Goal: Transaction & Acquisition: Purchase product/service

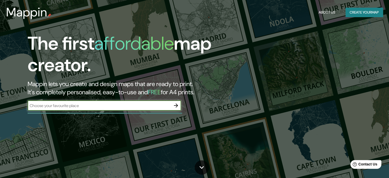
click at [141, 101] on div "​" at bounding box center [104, 105] width 153 height 10
type input "a"
type input "T"
type input "y"
type input "Yerba buena, Tucuman, Argentina"
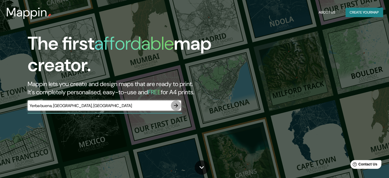
click at [174, 105] on icon "button" at bounding box center [176, 105] width 4 height 4
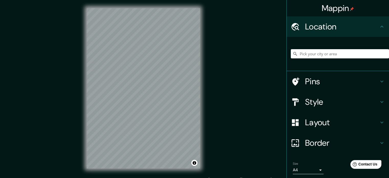
click at [70, 6] on div "Mappin Location Pins Style Layout Border Choose a border. Hint : you can make l…" at bounding box center [194, 92] width 389 height 185
click at [347, 50] on input "Pick your city or area" at bounding box center [340, 53] width 98 height 9
click at [339, 57] on input "Pick your city or area" at bounding box center [340, 53] width 98 height 9
click at [338, 54] on input "Pick your city or area" at bounding box center [340, 53] width 98 height 9
paste input "conjunto domus, yerbabuena, tucuman, [GEOGRAPHIC_DATA]"
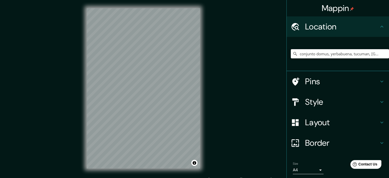
scroll to position [0, 9]
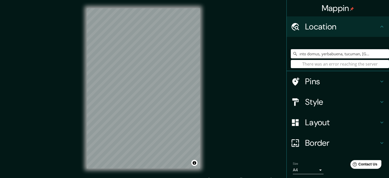
click at [303, 55] on input "conjunto domus, yerbabuena, tucuman, [GEOGRAPHIC_DATA]" at bounding box center [340, 53] width 98 height 9
click at [327, 54] on input "conjunto domus, yerbabuena, tucuman, [GEOGRAPHIC_DATA]" at bounding box center [340, 53] width 98 height 9
click at [298, 53] on input "conjunto domus, yerba buena, tucuman, argentina" at bounding box center [340, 53] width 98 height 9
drag, startPoint x: 316, startPoint y: 54, endPoint x: 295, endPoint y: 55, distance: 21.0
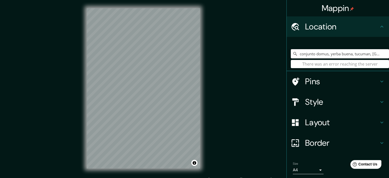
click at [295, 55] on input "conjunto domus, yerba buena, tucuman, argentina" at bounding box center [340, 53] width 98 height 9
type input "boulevard 9 de julio, yerba buena, tucuman, argentina"
click at [302, 58] on input "boulevard 9 de julio, yerba buena, tucuman, argentina" at bounding box center [340, 53] width 98 height 9
click at [340, 62] on div "boulevard 9 de julio, yerba buena, tucuman, argentina There was an error reachi…" at bounding box center [340, 54] width 98 height 26
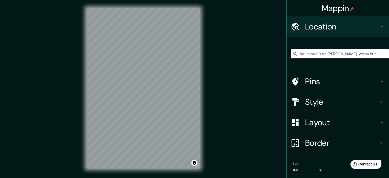
click at [255, 71] on div "Mappin Location boulevard 9 de julio, yerba buena, tucuman, argentina There was…" at bounding box center [194, 92] width 389 height 185
click at [379, 26] on icon at bounding box center [382, 27] width 6 height 6
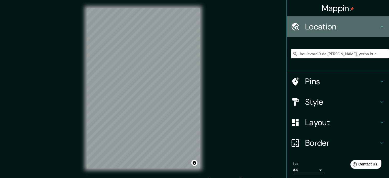
click at [379, 26] on icon at bounding box center [382, 27] width 6 height 6
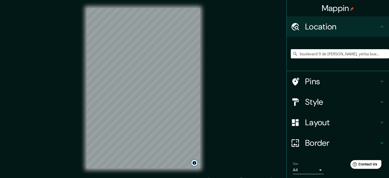
click at [195, 164] on button "Toggle attribution" at bounding box center [194, 163] width 6 height 6
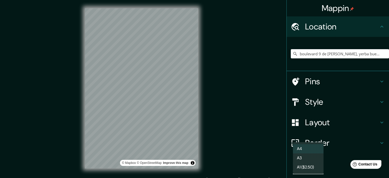
click at [305, 167] on body "Mappin Location boulevard 9 de julio, yerba buena, tucuman, argentina There was…" at bounding box center [194, 89] width 389 height 178
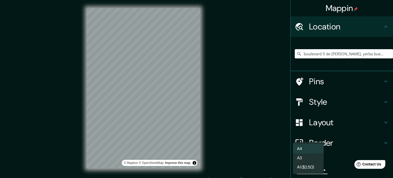
click at [306, 156] on li "A3" at bounding box center [308, 157] width 31 height 9
type input "a4"
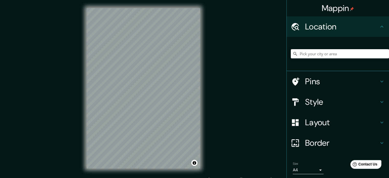
click at [300, 54] on input "Pick your city or area" at bounding box center [340, 53] width 98 height 9
paste input "conjunto domus, yerbabuena, tucuman, [GEOGRAPHIC_DATA]"
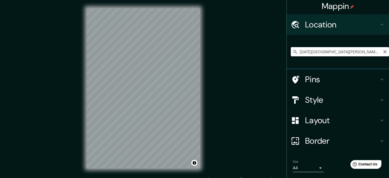
drag, startPoint x: 338, startPoint y: 51, endPoint x: 295, endPoint y: 54, distance: 43.3
click at [295, 54] on input "[DATE][GEOGRAPHIC_DATA][PERSON_NAME], [GEOGRAPHIC_DATA], [GEOGRAPHIC_DATA]" at bounding box center [340, 51] width 98 height 9
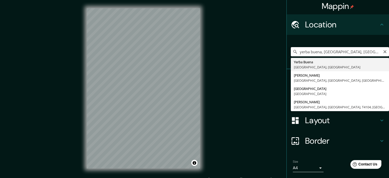
type input "[GEOGRAPHIC_DATA], [GEOGRAPHIC_DATA], [GEOGRAPHIC_DATA]"
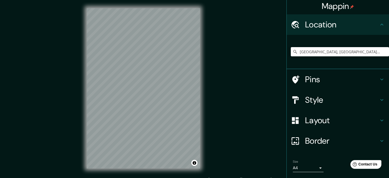
click at [329, 96] on h4 "Style" at bounding box center [342, 100] width 74 height 10
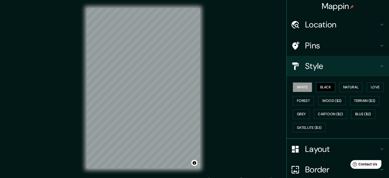
click at [321, 83] on button "Black" at bounding box center [325, 86] width 19 height 9
click at [348, 88] on button "Natural" at bounding box center [351, 86] width 24 height 9
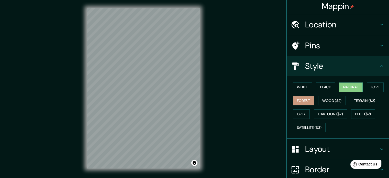
click at [298, 99] on button "Forest" at bounding box center [303, 100] width 21 height 9
click at [328, 102] on button "Wood ($2)" at bounding box center [332, 100] width 28 height 9
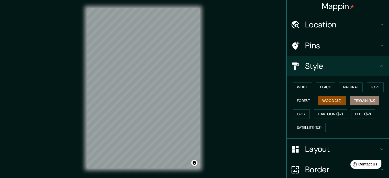
click at [354, 102] on button "Terrain ($2)" at bounding box center [365, 100] width 30 height 9
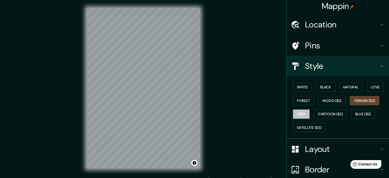
click at [297, 115] on button "Grey" at bounding box center [301, 113] width 17 height 9
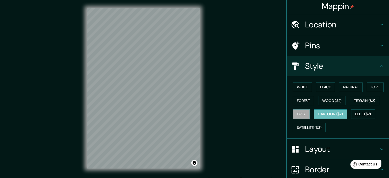
click at [323, 114] on button "Cartoon ($2)" at bounding box center [330, 113] width 33 height 9
click at [355, 114] on button "Blue ($2)" at bounding box center [363, 113] width 24 height 9
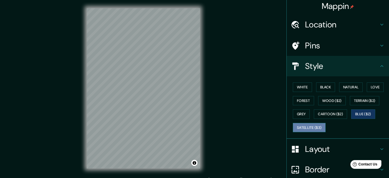
click at [311, 127] on button "Satellite ($3)" at bounding box center [309, 127] width 33 height 9
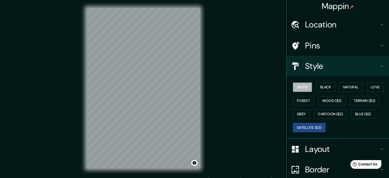
click at [294, 85] on button "White" at bounding box center [302, 86] width 19 height 9
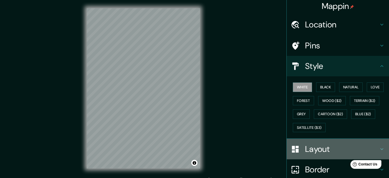
click at [324, 147] on h4 "Layout" at bounding box center [342, 149] width 74 height 10
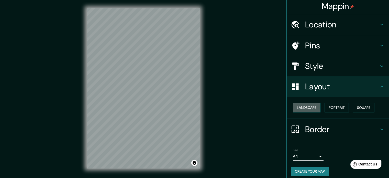
click at [304, 105] on button "Landscape" at bounding box center [307, 107] width 28 height 9
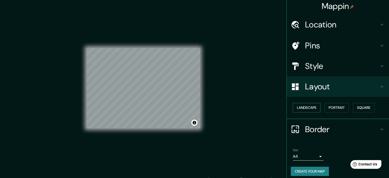
click at [304, 105] on button "Landscape" at bounding box center [307, 107] width 28 height 9
click at [335, 107] on button "Portrait" at bounding box center [337, 107] width 24 height 9
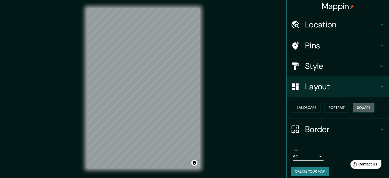
click at [356, 108] on button "Square" at bounding box center [363, 107] width 21 height 9
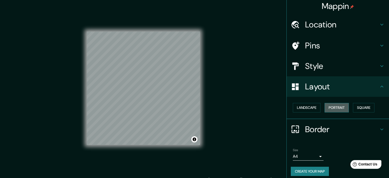
click at [340, 108] on button "Portrait" at bounding box center [337, 107] width 24 height 9
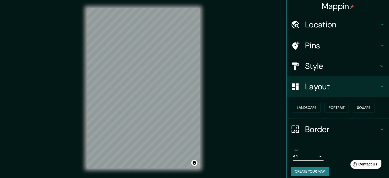
click at [313, 127] on h4 "Border" at bounding box center [342, 129] width 74 height 10
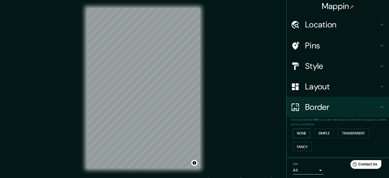
click at [299, 132] on button "None" at bounding box center [301, 132] width 17 height 9
click at [317, 133] on button "Simple" at bounding box center [323, 132] width 19 height 9
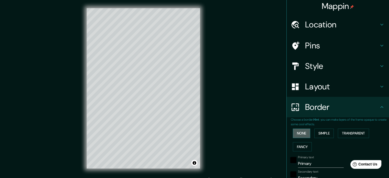
click at [295, 132] on button "None" at bounding box center [301, 132] width 17 height 9
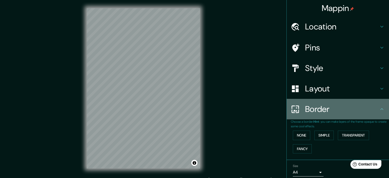
click at [313, 107] on h4 "Border" at bounding box center [342, 109] width 74 height 10
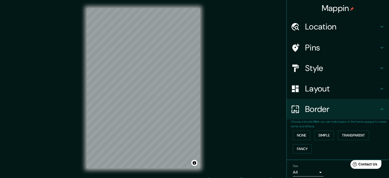
click at [380, 109] on icon at bounding box center [381, 109] width 3 height 2
click at [316, 66] on h4 "Style" at bounding box center [342, 68] width 74 height 10
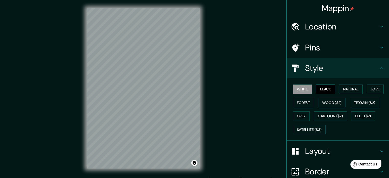
click at [322, 86] on button "Black" at bounding box center [325, 88] width 19 height 9
click at [341, 88] on button "Natural" at bounding box center [351, 88] width 24 height 9
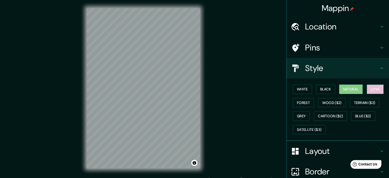
click at [373, 88] on button "Love" at bounding box center [375, 88] width 17 height 9
click at [300, 104] on button "Forest" at bounding box center [303, 102] width 21 height 9
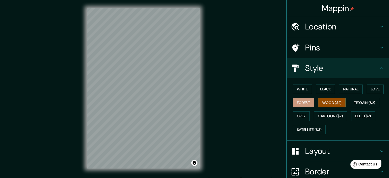
click at [334, 102] on button "Wood ($2)" at bounding box center [332, 102] width 28 height 9
click at [358, 103] on button "Terrain ($2)" at bounding box center [365, 102] width 30 height 9
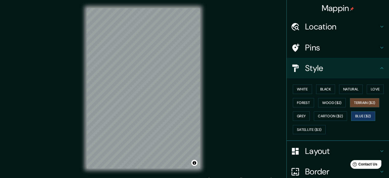
click at [361, 116] on button "Blue ($2)" at bounding box center [363, 115] width 24 height 9
click at [329, 113] on button "Cartoon ($2)" at bounding box center [330, 115] width 33 height 9
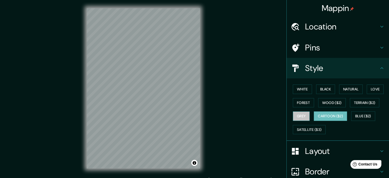
click at [298, 113] on button "Grey" at bounding box center [301, 115] width 17 height 9
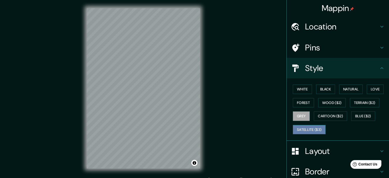
click at [315, 128] on button "Satellite ($3)" at bounding box center [309, 129] width 33 height 9
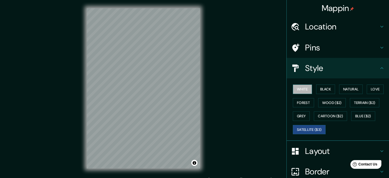
click at [302, 89] on button "White" at bounding box center [302, 88] width 19 height 9
click at [324, 90] on button "Black" at bounding box center [325, 88] width 19 height 9
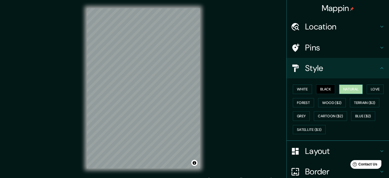
click at [354, 90] on button "Natural" at bounding box center [351, 88] width 24 height 9
click at [308, 45] on h4 "Pins" at bounding box center [342, 47] width 74 height 10
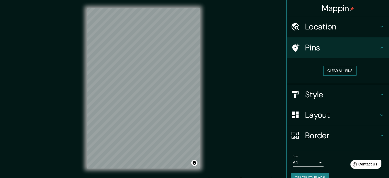
click at [330, 69] on button "Clear all pins" at bounding box center [339, 70] width 33 height 9
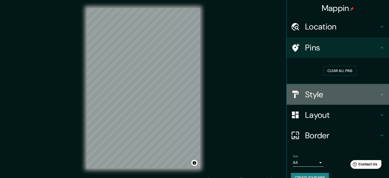
click at [307, 101] on div "Style" at bounding box center [338, 94] width 102 height 20
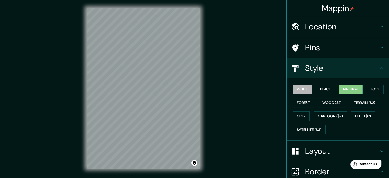
click at [300, 90] on button "White" at bounding box center [302, 88] width 19 height 9
click at [330, 90] on button "Black" at bounding box center [325, 88] width 19 height 9
click at [347, 89] on button "Natural" at bounding box center [351, 88] width 24 height 9
click at [367, 86] on button "Love" at bounding box center [375, 88] width 17 height 9
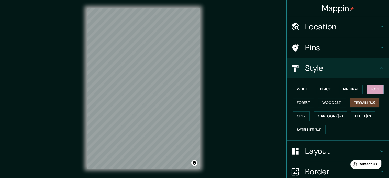
click at [357, 100] on button "Terrain ($2)" at bounding box center [365, 102] width 30 height 9
click at [358, 113] on button "Blue ($2)" at bounding box center [363, 115] width 24 height 9
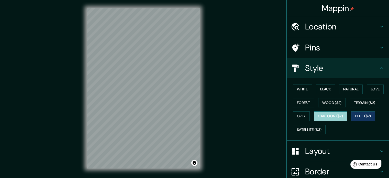
click at [329, 118] on button "Cartoon ($2)" at bounding box center [330, 115] width 33 height 9
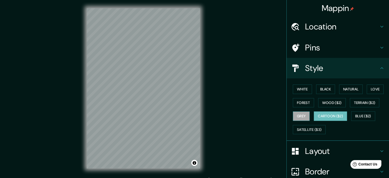
drag, startPoint x: 298, startPoint y: 115, endPoint x: 297, endPoint y: 119, distance: 3.6
click at [297, 115] on button "Grey" at bounding box center [301, 115] width 17 height 9
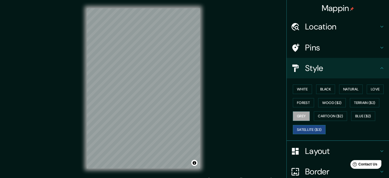
click at [297, 128] on button "Satellite ($3)" at bounding box center [309, 129] width 33 height 9
click at [346, 88] on button "Natural" at bounding box center [351, 88] width 24 height 9
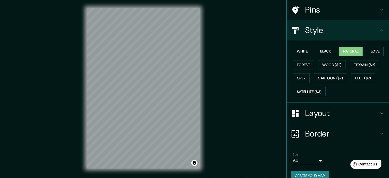
scroll to position [46, 0]
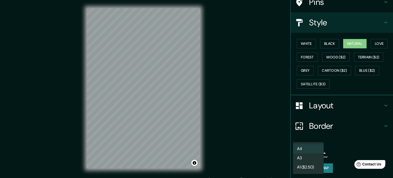
click at [298, 151] on body "Mappin Location Yerba Buena, Provincia de Tucumán, Argentina Pins Style White B…" at bounding box center [196, 89] width 393 height 178
click at [304, 157] on li "A3" at bounding box center [308, 157] width 31 height 9
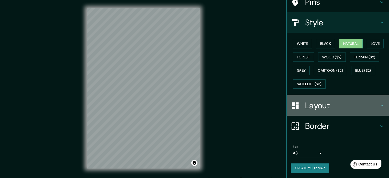
click at [314, 108] on h4 "Layout" at bounding box center [342, 105] width 74 height 10
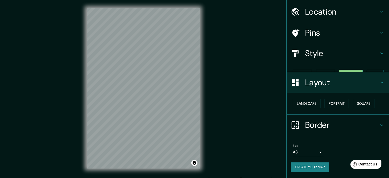
scroll to position [6, 0]
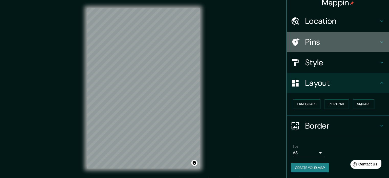
click at [311, 45] on h4 "Pins" at bounding box center [342, 42] width 74 height 10
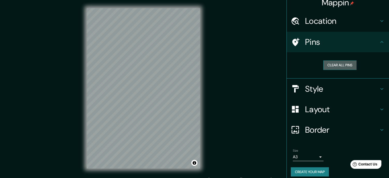
click at [326, 64] on button "Clear all pins" at bounding box center [339, 64] width 33 height 9
click at [310, 48] on div "Pins" at bounding box center [338, 42] width 102 height 20
click at [332, 67] on button "Clear all pins" at bounding box center [339, 64] width 33 height 9
click at [310, 171] on button "Create your map" at bounding box center [310, 171] width 38 height 9
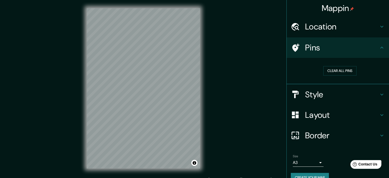
click at [372, 48] on h4 "Pins" at bounding box center [342, 47] width 74 height 10
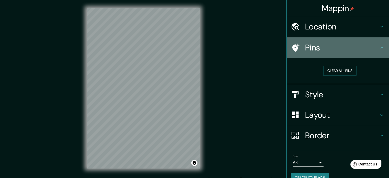
click at [379, 47] on icon at bounding box center [382, 48] width 6 height 6
click at [320, 46] on h4 "Pins" at bounding box center [342, 47] width 74 height 10
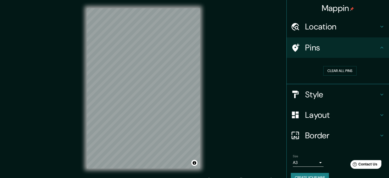
click at [291, 47] on icon at bounding box center [295, 47] width 9 height 9
click at [339, 72] on button "Clear all pins" at bounding box center [339, 70] width 33 height 9
drag, startPoint x: 338, startPoint y: 70, endPoint x: 261, endPoint y: 25, distance: 89.6
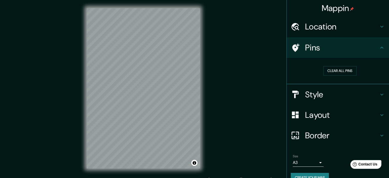
click at [261, 25] on div "Mappin Location Yerba Buena, Provincia de Tucumán, Argentina Pins Clear all pin…" at bounding box center [194, 92] width 389 height 185
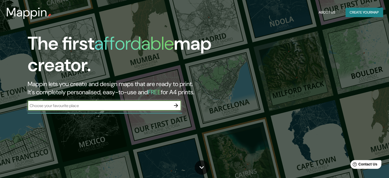
type input "[DATE][STREET_ADDRESS]"
click at [177, 107] on icon "button" at bounding box center [176, 105] width 6 height 6
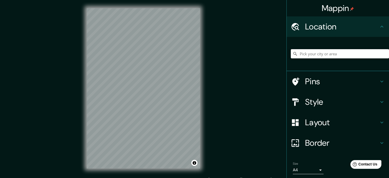
click at [316, 51] on input "Pick your city or area" at bounding box center [340, 53] width 98 height 9
click at [316, 54] on input "Pick your city or area" at bounding box center [340, 53] width 98 height 9
click at [317, 53] on input "Pick your city or area" at bounding box center [340, 53] width 98 height 9
paste input "conjunto domus, yerbabuena, tucuman, [GEOGRAPHIC_DATA]"
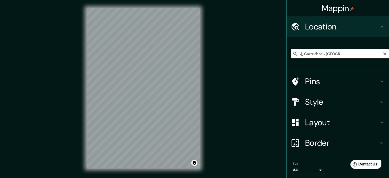
drag, startPoint x: 315, startPoint y: 53, endPoint x: 383, endPoint y: 49, distance: 67.4
click at [383, 49] on input "[GEOGRAPHIC_DATA], Garruchos - [GEOGRAPHIC_DATA], W3391, [GEOGRAPHIC_DATA]" at bounding box center [340, 53] width 98 height 9
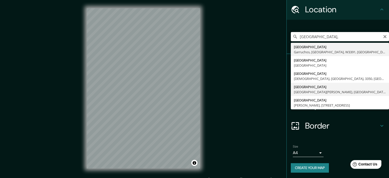
scroll to position [17, 0]
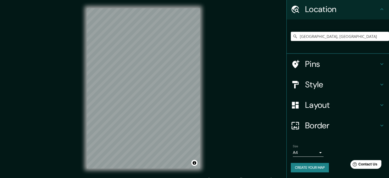
click at [55, 32] on div "Mappin Location [GEOGRAPHIC_DATA], [GEOGRAPHIC_DATA] Pins Style Layout Border C…" at bounding box center [194, 92] width 389 height 185
click at [304, 36] on input "[GEOGRAPHIC_DATA], [GEOGRAPHIC_DATA]" at bounding box center [340, 36] width 98 height 9
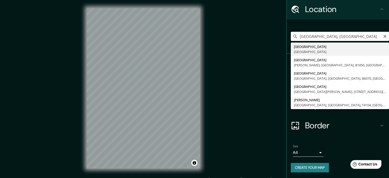
paste input "conjunto domus, yerbabuena, tucuman, a"
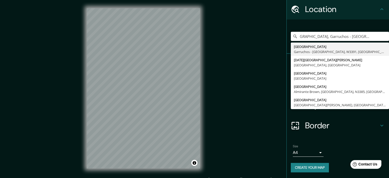
scroll to position [0, 0]
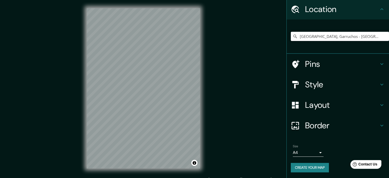
drag, startPoint x: 334, startPoint y: 36, endPoint x: 314, endPoint y: 31, distance: 20.5
click at [314, 31] on div "[GEOGRAPHIC_DATA], [GEOGRAPHIC_DATA] - [GEOGRAPHIC_DATA], W3391, [GEOGRAPHIC_DA…" at bounding box center [340, 37] width 98 height 26
type input "[GEOGRAPHIC_DATA], Garruchos - [GEOGRAPHIC_DATA], W3391, [GEOGRAPHIC_DATA]"
click at [383, 37] on icon "Clear" at bounding box center [385, 36] width 4 height 4
paste input "conjunto domus, yerbabuena, tucuman, [GEOGRAPHIC_DATA]"
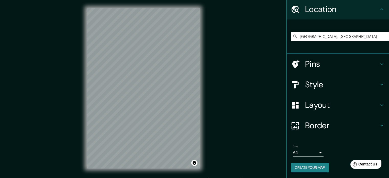
drag, startPoint x: 318, startPoint y: 36, endPoint x: 286, endPoint y: 38, distance: 32.0
click at [287, 38] on div "[GEOGRAPHIC_DATA], [GEOGRAPHIC_DATA]" at bounding box center [338, 36] width 102 height 34
drag, startPoint x: 339, startPoint y: 37, endPoint x: 287, endPoint y: 37, distance: 51.7
click at [291, 37] on input "[DATE][GEOGRAPHIC_DATA][PERSON_NAME], [GEOGRAPHIC_DATA], [GEOGRAPHIC_DATA]" at bounding box center [340, 36] width 98 height 9
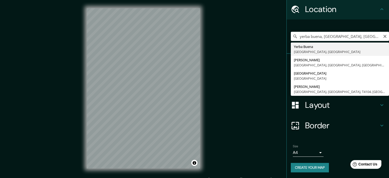
type input "[GEOGRAPHIC_DATA], [GEOGRAPHIC_DATA], [GEOGRAPHIC_DATA]"
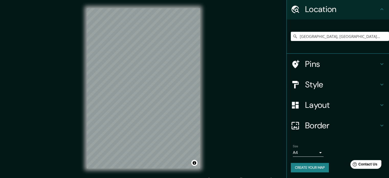
click at [368, 60] on h4 "Pins" at bounding box center [342, 64] width 74 height 10
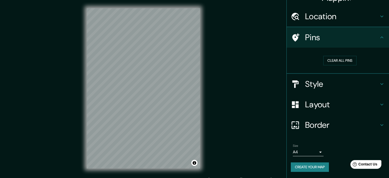
scroll to position [10, 0]
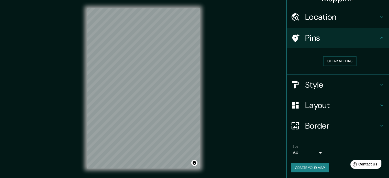
click at [321, 87] on h4 "Style" at bounding box center [342, 85] width 74 height 10
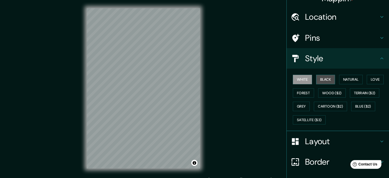
click at [325, 80] on button "Black" at bounding box center [325, 79] width 19 height 9
click at [346, 79] on button "Natural" at bounding box center [351, 79] width 24 height 9
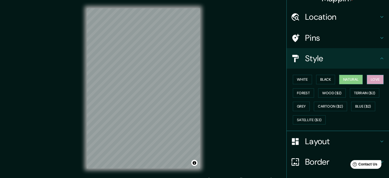
click at [372, 79] on button "Love" at bounding box center [375, 79] width 17 height 9
click at [299, 90] on button "Forest" at bounding box center [303, 92] width 21 height 9
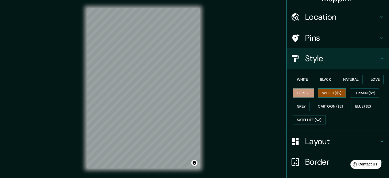
click at [329, 90] on button "Wood ($2)" at bounding box center [332, 92] width 28 height 9
click at [357, 90] on button "Terrain ($2)" at bounding box center [365, 92] width 30 height 9
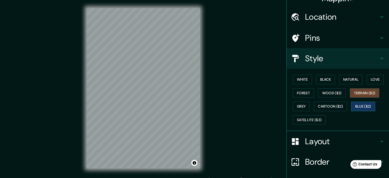
click at [354, 108] on button "Blue ($2)" at bounding box center [363, 106] width 24 height 9
click at [331, 108] on button "Cartoon ($2)" at bounding box center [330, 106] width 33 height 9
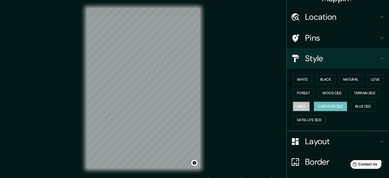
click at [301, 108] on button "Grey" at bounding box center [301, 106] width 17 height 9
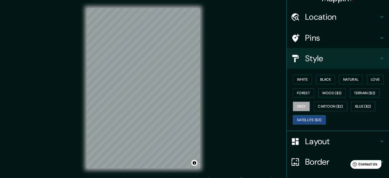
click at [302, 119] on button "Satellite ($3)" at bounding box center [309, 119] width 33 height 9
click at [319, 81] on button "Black" at bounding box center [325, 79] width 19 height 9
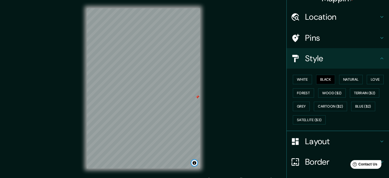
click at [195, 164] on button "Toggle attribution" at bounding box center [194, 163] width 6 height 6
click at [181, 162] on link "Improve this map" at bounding box center [177, 163] width 25 height 4
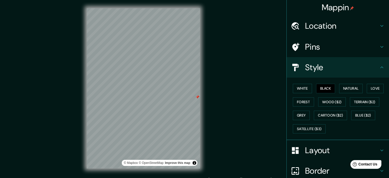
scroll to position [0, 0]
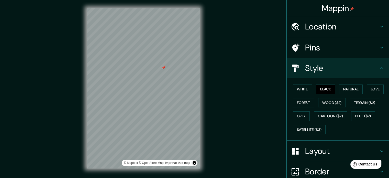
click at [164, 69] on div at bounding box center [164, 67] width 4 height 4
click at [316, 48] on h4 "Pins" at bounding box center [342, 47] width 74 height 10
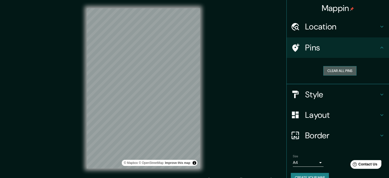
click at [338, 70] on button "Clear all pins" at bounding box center [339, 70] width 33 height 9
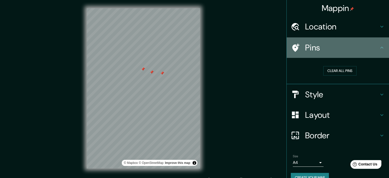
click at [307, 48] on h4 "Pins" at bounding box center [342, 47] width 74 height 10
click at [379, 48] on icon at bounding box center [382, 48] width 6 height 6
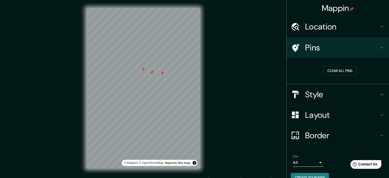
click at [379, 47] on icon at bounding box center [382, 48] width 6 height 6
click at [376, 97] on div "Style" at bounding box center [338, 94] width 102 height 20
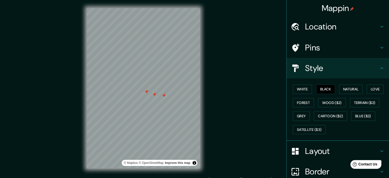
click at [319, 47] on h4 "Pins" at bounding box center [342, 47] width 74 height 10
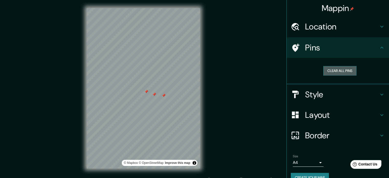
click at [330, 70] on button "Clear all pins" at bounding box center [339, 70] width 33 height 9
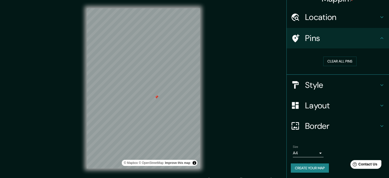
scroll to position [10, 0]
click at [309, 149] on body "Mappin Location [GEOGRAPHIC_DATA], [GEOGRAPHIC_DATA], [GEOGRAPHIC_DATA] Pins Cl…" at bounding box center [194, 89] width 389 height 178
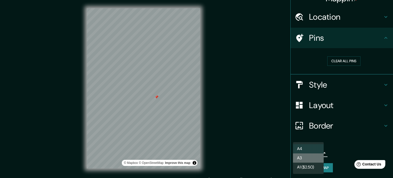
click at [312, 156] on li "A3" at bounding box center [308, 157] width 31 height 9
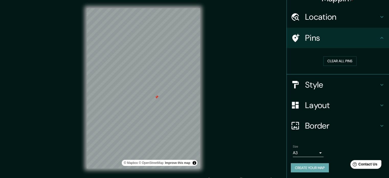
click at [314, 165] on button "Create your map" at bounding box center [310, 167] width 38 height 9
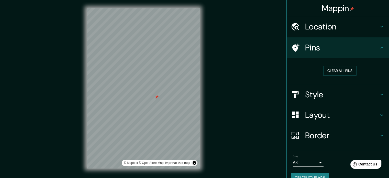
scroll to position [0, 0]
drag, startPoint x: 283, startPoint y: 14, endPoint x: 291, endPoint y: 15, distance: 8.5
click at [291, 15] on div "Mappin" at bounding box center [338, 8] width 102 height 16
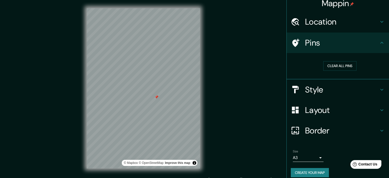
scroll to position [10, 0]
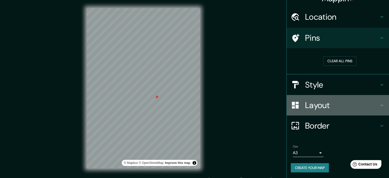
click at [365, 105] on h4 "Layout" at bounding box center [342, 105] width 74 height 10
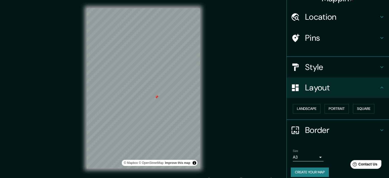
scroll to position [6, 0]
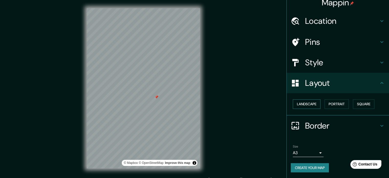
click at [309, 105] on button "Landscape" at bounding box center [307, 103] width 28 height 9
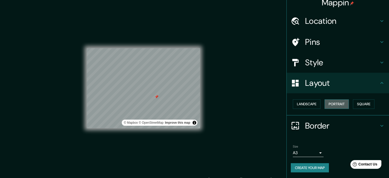
click at [339, 104] on button "Portrait" at bounding box center [337, 103] width 24 height 9
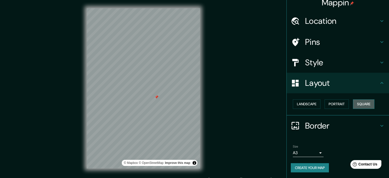
click at [356, 104] on button "Square" at bounding box center [363, 103] width 21 height 9
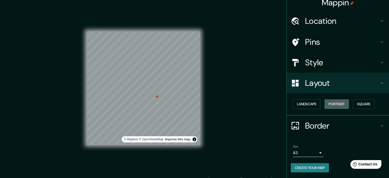
click at [329, 105] on button "Portrait" at bounding box center [337, 103] width 24 height 9
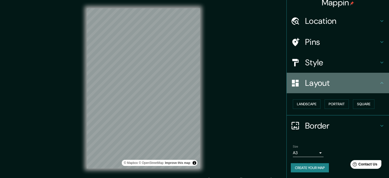
click at [379, 83] on icon at bounding box center [382, 83] width 6 height 6
click at [315, 85] on h4 "Layout" at bounding box center [342, 83] width 74 height 10
click at [294, 84] on icon at bounding box center [295, 83] width 7 height 7
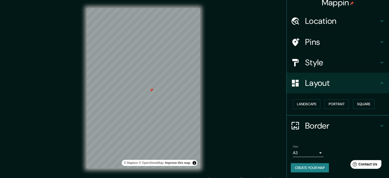
click at [202, 81] on div "© Mapbox © OpenStreetMap Improve this map" at bounding box center [144, 88] width 130 height 176
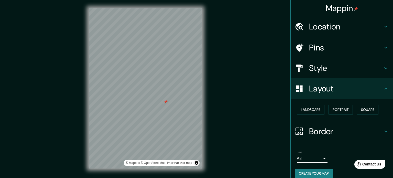
click at [310, 159] on body "Mappin Location [GEOGRAPHIC_DATA], [GEOGRAPHIC_DATA], [GEOGRAPHIC_DATA] Pins St…" at bounding box center [196, 89] width 393 height 178
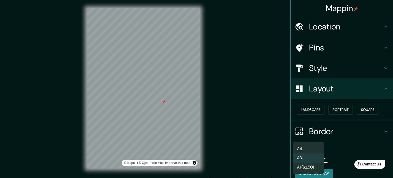
click at [313, 168] on li "A1 ($2.50)" at bounding box center [308, 166] width 31 height 9
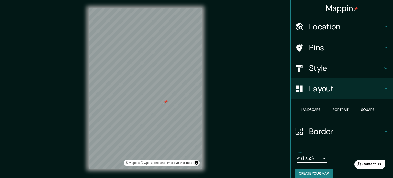
click at [315, 159] on body "Mappin Location [GEOGRAPHIC_DATA], [GEOGRAPHIC_DATA], [GEOGRAPHIC_DATA] Pins St…" at bounding box center [196, 89] width 393 height 178
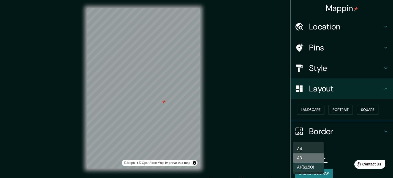
click at [315, 159] on li "A3" at bounding box center [308, 157] width 31 height 9
type input "a4"
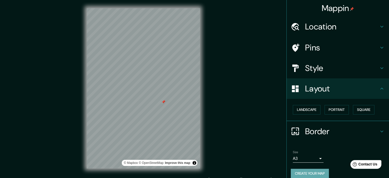
click at [316, 172] on button "Create your map" at bounding box center [310, 173] width 38 height 9
click at [363, 165] on span "Contact Us" at bounding box center [368, 164] width 20 height 4
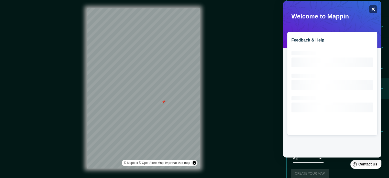
click at [373, 9] on icon "Close" at bounding box center [373, 9] width 3 height 3
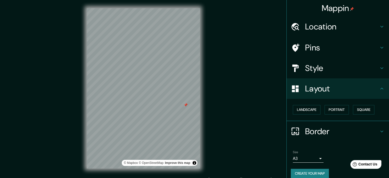
click at [379, 90] on icon at bounding box center [382, 88] width 6 height 6
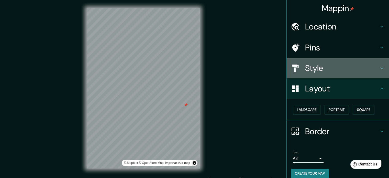
click at [339, 68] on h4 "Style" at bounding box center [342, 68] width 74 height 10
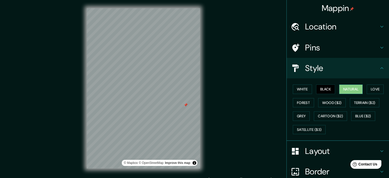
click at [339, 90] on button "Natural" at bounding box center [351, 88] width 24 height 9
click at [294, 88] on button "White" at bounding box center [302, 88] width 19 height 9
click at [318, 89] on button "Black" at bounding box center [325, 88] width 19 height 9
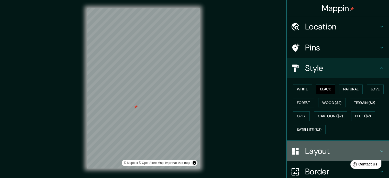
click at [305, 150] on h4 "Layout" at bounding box center [342, 151] width 74 height 10
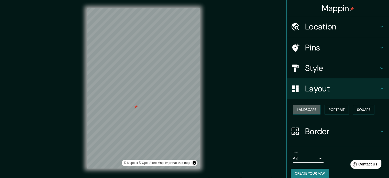
click at [306, 108] on button "Landscape" at bounding box center [307, 109] width 28 height 9
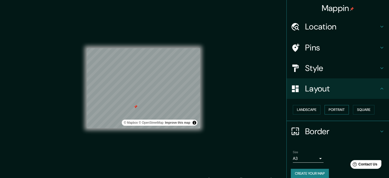
click at [334, 109] on button "Portrait" at bounding box center [337, 109] width 24 height 9
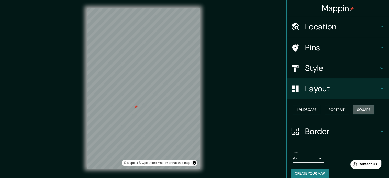
click at [360, 109] on button "Square" at bounding box center [363, 109] width 21 height 9
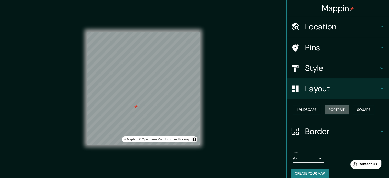
click at [340, 109] on button "Portrait" at bounding box center [337, 109] width 24 height 9
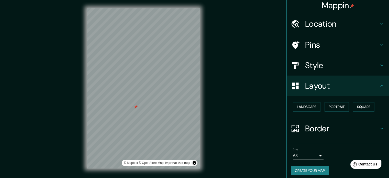
scroll to position [6, 0]
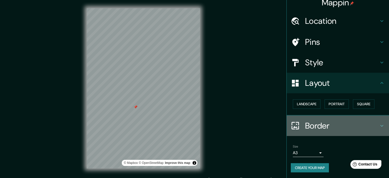
click at [313, 130] on h4 "Border" at bounding box center [342, 125] width 74 height 10
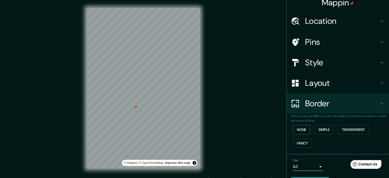
click at [295, 126] on button "None" at bounding box center [301, 129] width 17 height 9
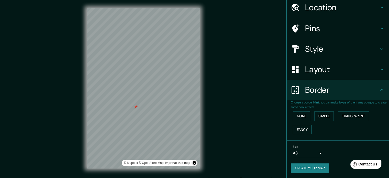
scroll to position [19, 0]
click at [311, 169] on button "Create your map" at bounding box center [310, 167] width 38 height 9
click at [374, 164] on span "Contact Us" at bounding box center [368, 164] width 20 height 4
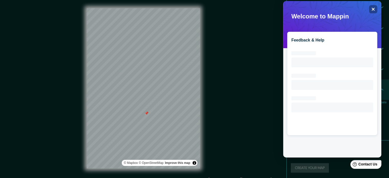
scroll to position [0, 0]
click at [333, 16] on div "Feedback & Help Loading interface..." at bounding box center [332, 79] width 98 height 156
click at [315, 40] on h2 "Feedback & Help" at bounding box center [332, 40] width 82 height 5
click at [372, 10] on icon "Close" at bounding box center [373, 9] width 3 height 3
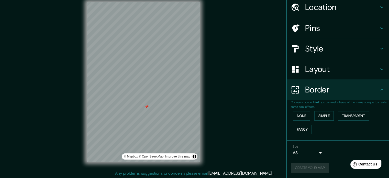
scroll to position [7, 0]
click at [171, 44] on div "© Mapbox © OpenStreetMap Improve this map" at bounding box center [144, 81] width 130 height 176
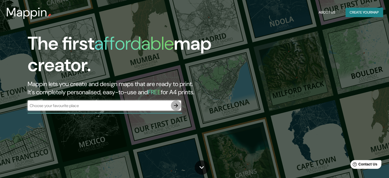
click at [174, 103] on icon "button" at bounding box center [176, 105] width 6 height 6
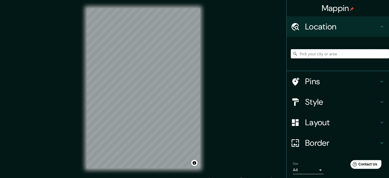
click at [326, 53] on input "Pick your city or area" at bounding box center [340, 53] width 98 height 9
paste input "Centro comercial 9 de Julio 1265 T4107 Yerba Buena Tucumán"
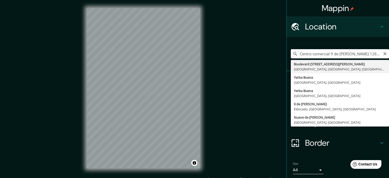
type input "Boulevard 9 De Julio 1265, Yerba Buena, Provincia de Tucumán, T4107, Argentina"
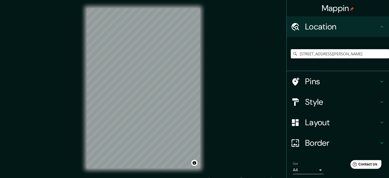
scroll to position [0, 0]
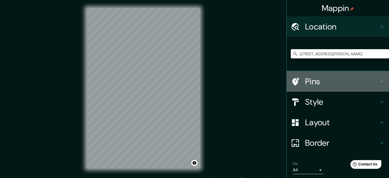
click at [338, 82] on h4 "Pins" at bounding box center [342, 81] width 74 height 10
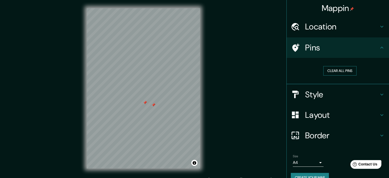
click at [335, 71] on button "Clear all pins" at bounding box center [339, 70] width 33 height 9
click at [348, 101] on div "Style" at bounding box center [338, 94] width 102 height 20
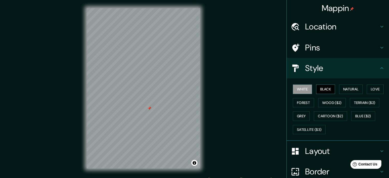
click at [325, 91] on button "Black" at bounding box center [325, 88] width 19 height 9
click at [214, 73] on div "Mappin Location Boulevard 9 De Julio 1265, Yerba Buena, Provincia de Tucumán, T…" at bounding box center [194, 92] width 389 height 185
click at [86, 65] on div "© Mapbox © OpenStreetMap Improve this map" at bounding box center [144, 88] width 130 height 176
click at [204, 100] on div "© Mapbox © OpenStreetMap Improve this map" at bounding box center [144, 88] width 130 height 176
click at [345, 89] on button "Natural" at bounding box center [351, 88] width 24 height 9
